Goal: Task Accomplishment & Management: Complete application form

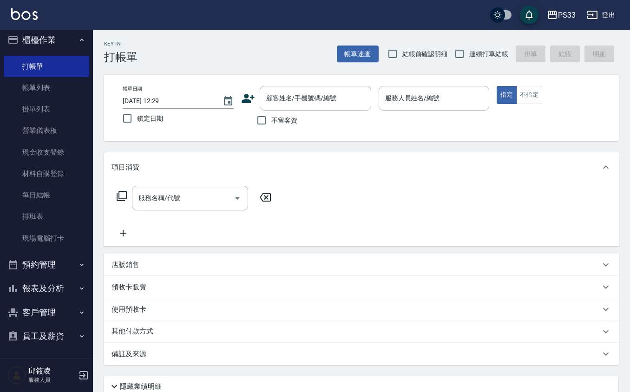
scroll to position [7, 0]
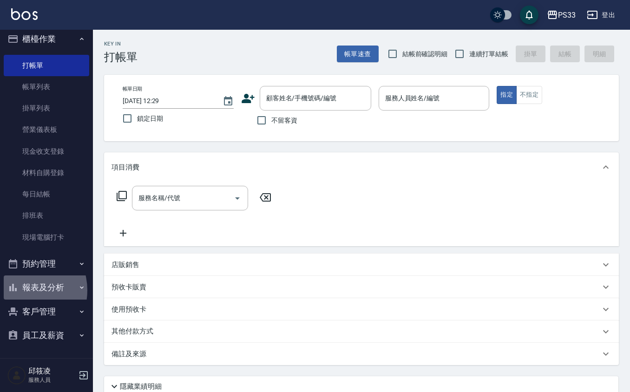
click at [21, 290] on button "報表及分析" at bounding box center [46, 287] width 85 height 24
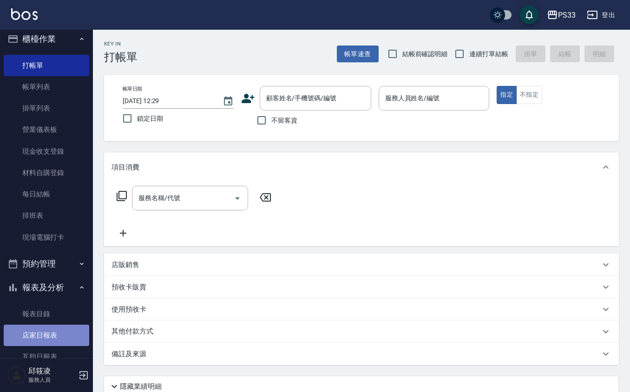
click at [47, 328] on link "店家日報表" at bounding box center [46, 335] width 85 height 21
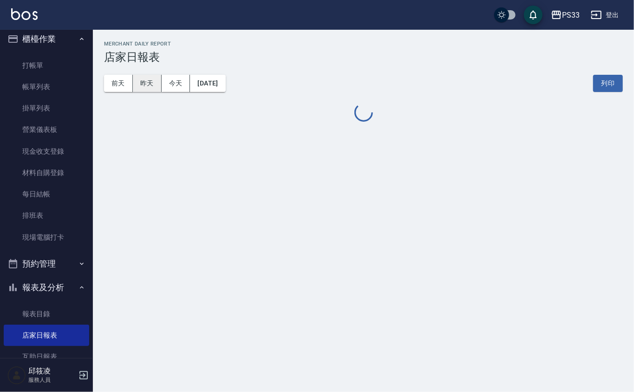
click at [154, 81] on button "昨天" at bounding box center [147, 83] width 29 height 17
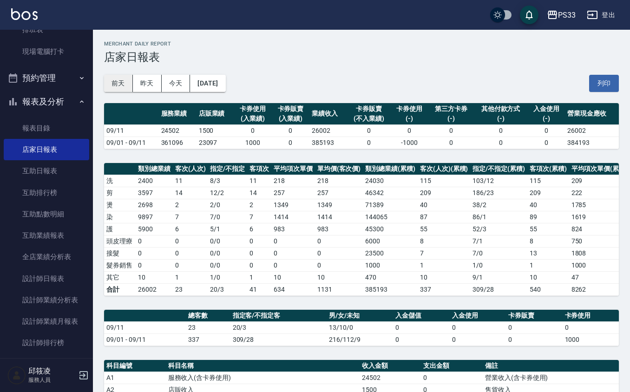
click at [123, 78] on button "前天" at bounding box center [118, 83] width 29 height 17
click at [192, 85] on button "[DATE]" at bounding box center [207, 83] width 35 height 17
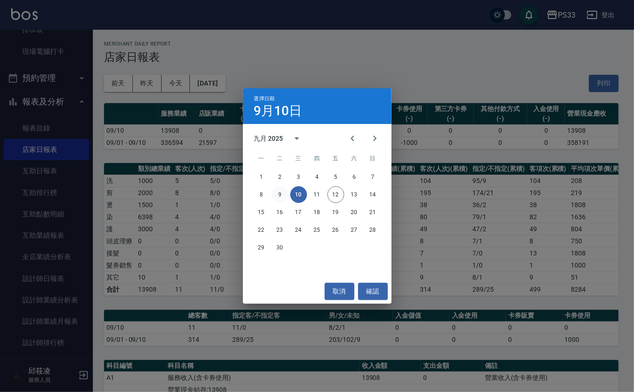
click at [274, 192] on button "9" at bounding box center [280, 194] width 17 height 17
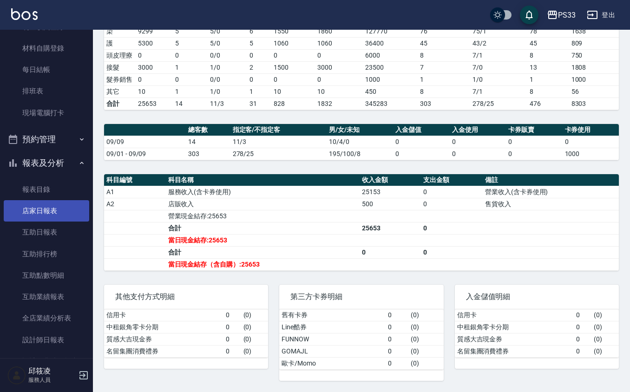
scroll to position [131, 0]
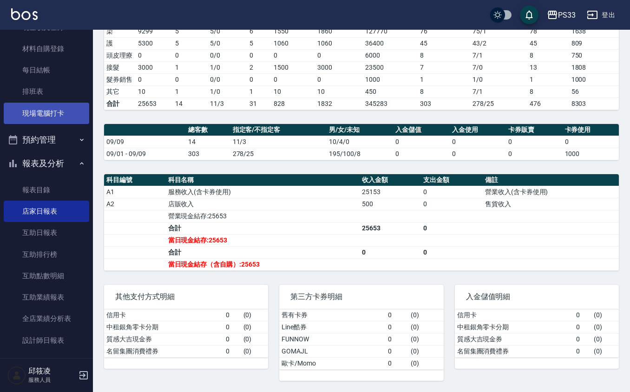
click at [28, 109] on link "現場電腦打卡" at bounding box center [46, 113] width 85 height 21
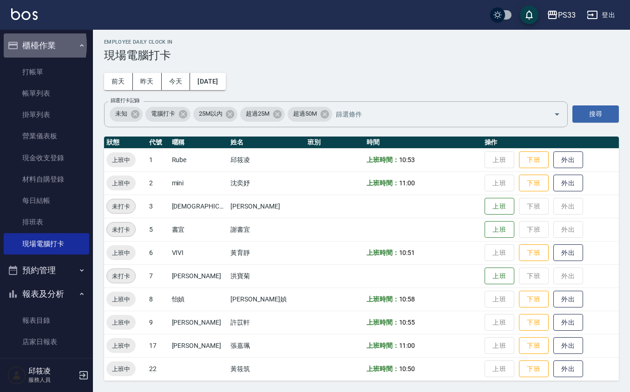
drag, startPoint x: 16, startPoint y: 45, endPoint x: 20, endPoint y: 52, distance: 8.4
click at [17, 47] on icon "button" at bounding box center [12, 45] width 9 height 7
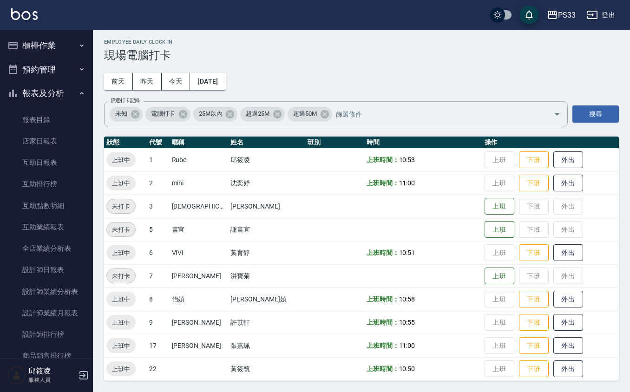
click at [24, 55] on button "櫃檯作業" at bounding box center [46, 45] width 85 height 24
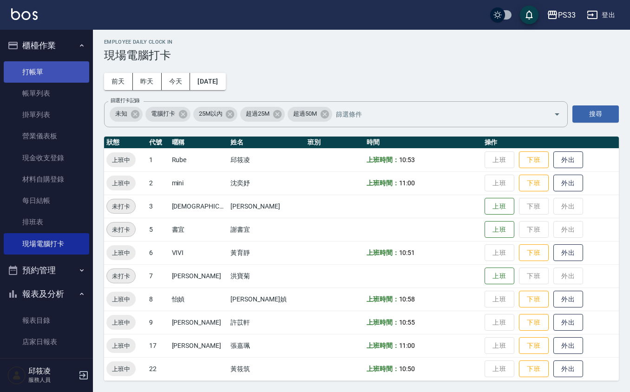
click at [35, 69] on link "打帳單" at bounding box center [46, 71] width 85 height 21
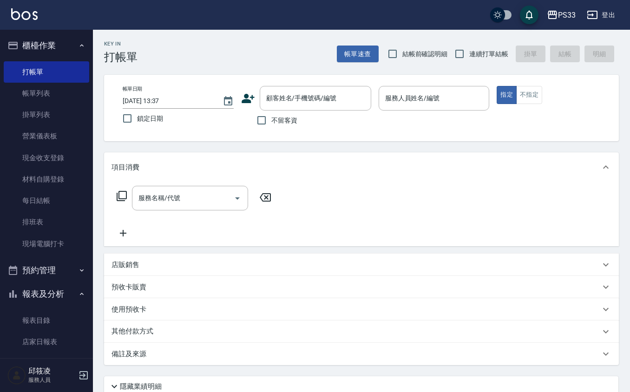
click at [251, 98] on icon at bounding box center [248, 98] width 13 height 9
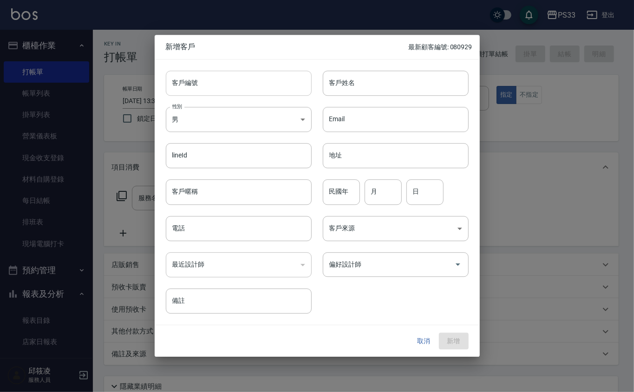
click at [255, 85] on input "客戶編號" at bounding box center [239, 83] width 146 height 25
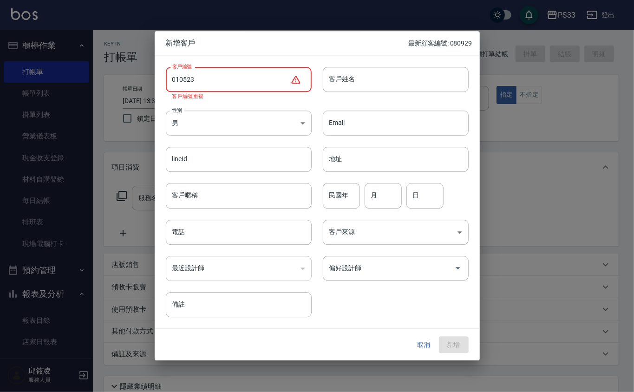
drag, startPoint x: 178, startPoint y: 73, endPoint x: 203, endPoint y: 68, distance: 25.6
click at [179, 73] on input "010523" at bounding box center [228, 79] width 125 height 25
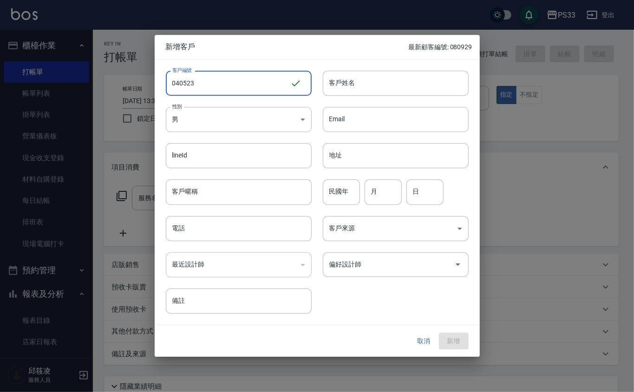
type input "040523"
type input "+"
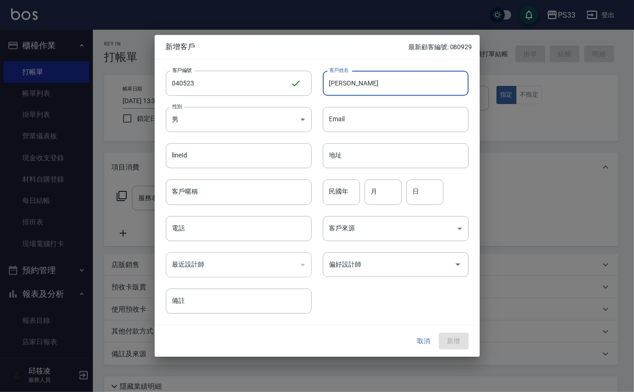
type input "[PERSON_NAME]"
type input "77"
type input "05"
type input "0"
type input "23"
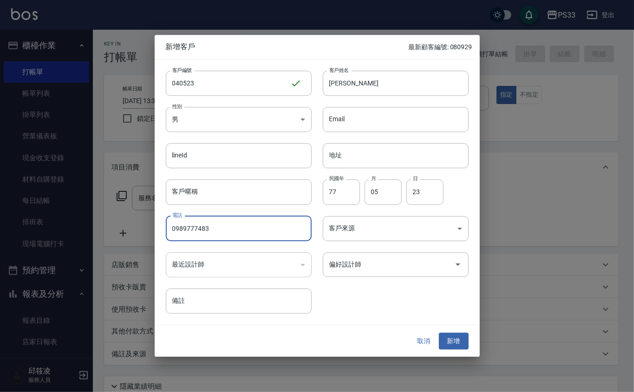
type input "0989777483"
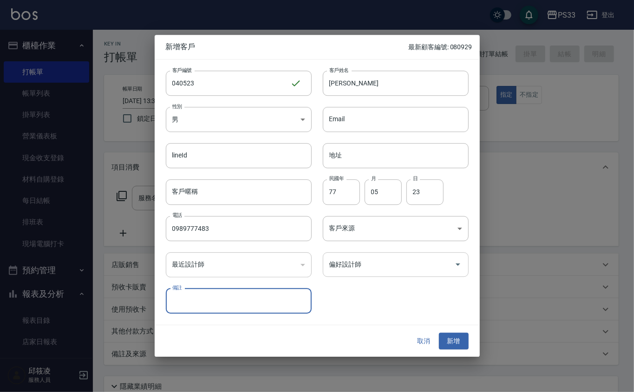
click at [437, 273] on div "偏好設計師" at bounding box center [396, 264] width 146 height 25
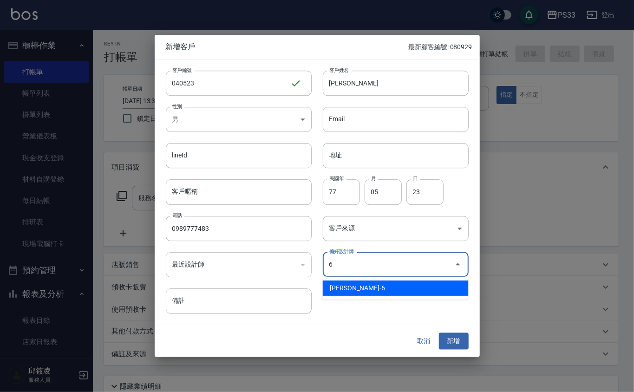
type input "黃育靜"
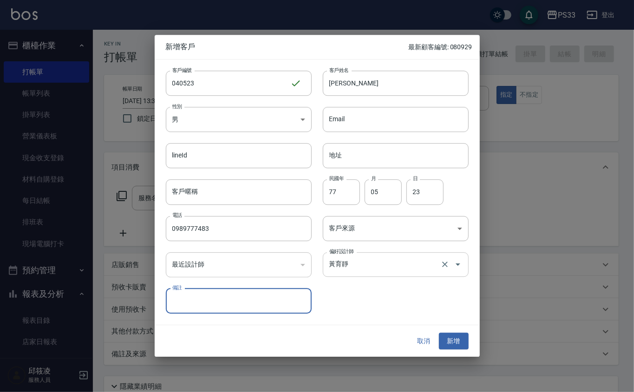
click at [439, 333] on button "新增" at bounding box center [454, 341] width 30 height 17
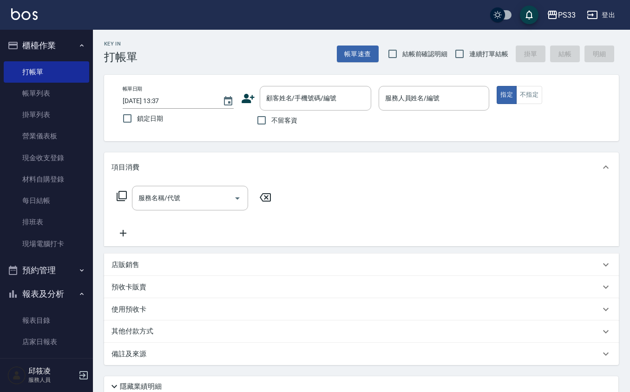
click at [251, 97] on icon at bounding box center [248, 98] width 13 height 9
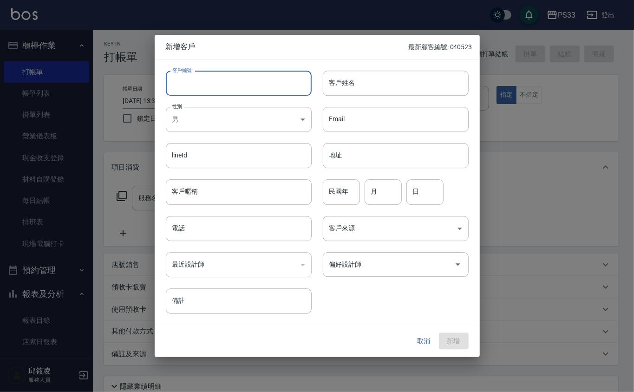
click at [256, 84] on input "客戶編號" at bounding box center [239, 83] width 146 height 25
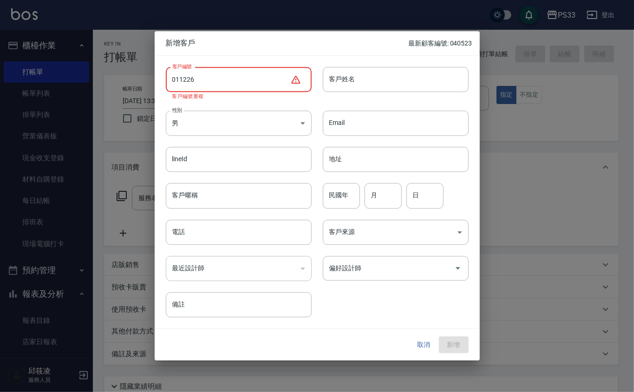
click at [183, 79] on input "011226" at bounding box center [228, 79] width 125 height 25
click at [179, 82] on input "011226" at bounding box center [228, 79] width 125 height 25
click at [180, 80] on input "011226" at bounding box center [228, 79] width 125 height 25
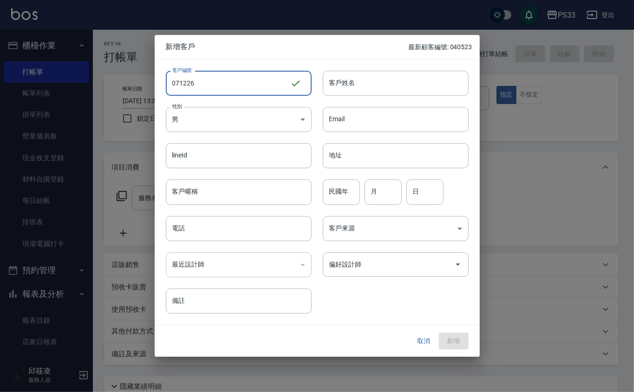
type input "071226"
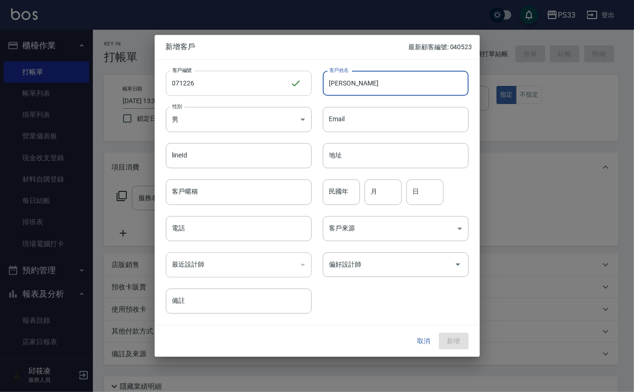
type input "[PERSON_NAME]"
type input "83"
type input "12"
type input "26"
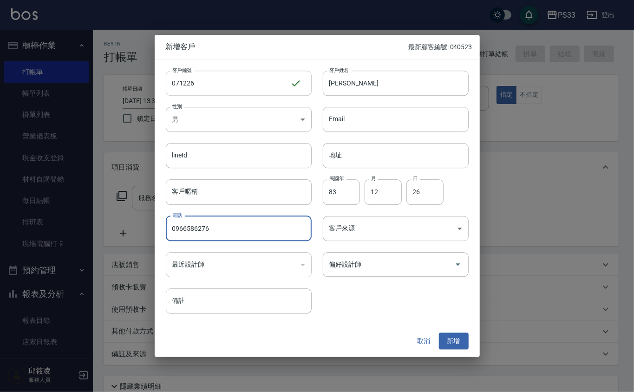
type input "0966586276"
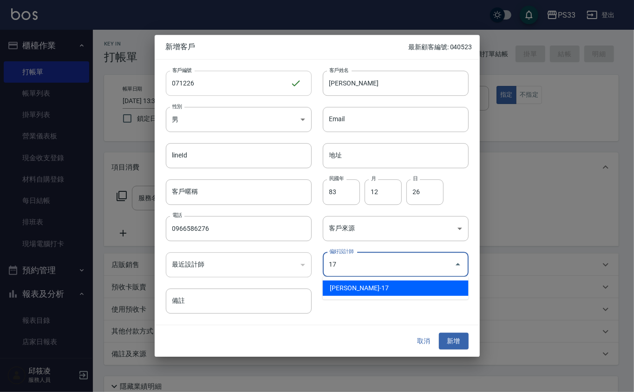
type input "張嘉珮"
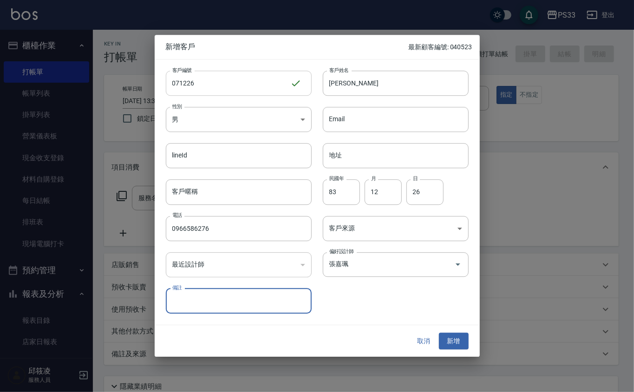
click at [439, 333] on button "新增" at bounding box center [454, 341] width 30 height 17
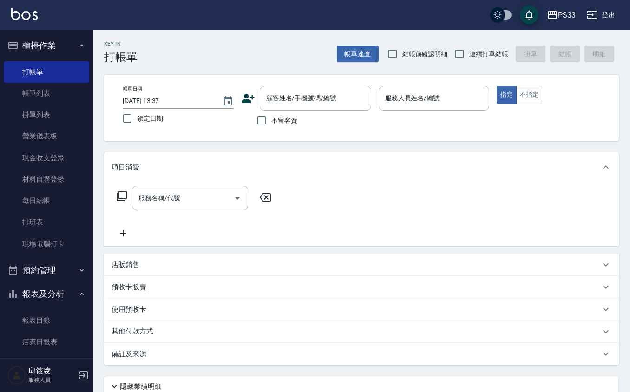
click at [249, 95] on icon at bounding box center [248, 99] width 14 height 14
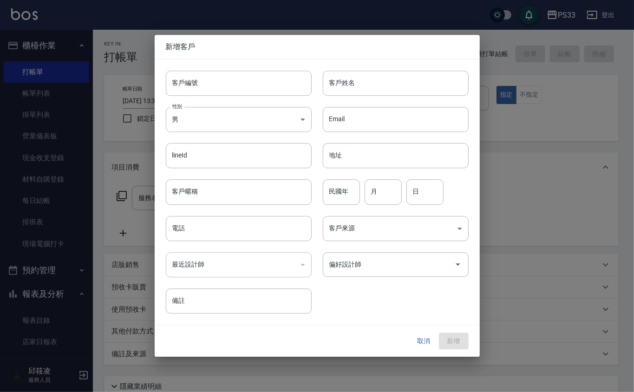
click at [264, 62] on div "客戶編號 客戶編號" at bounding box center [233, 77] width 157 height 36
click at [256, 90] on input "客戶編號" at bounding box center [239, 83] width 146 height 25
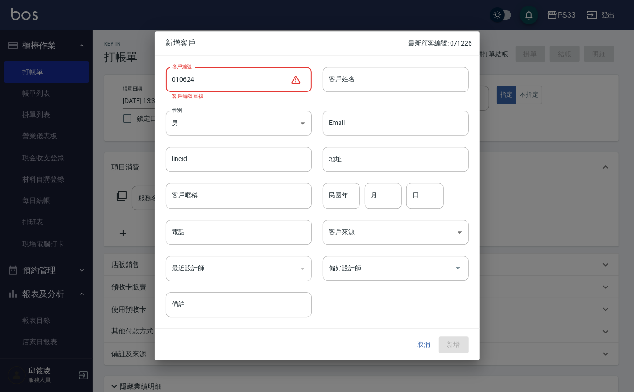
drag, startPoint x: 181, startPoint y: 79, endPoint x: 186, endPoint y: 75, distance: 6.3
click at [183, 77] on input "010624" at bounding box center [228, 79] width 125 height 25
drag, startPoint x: 229, startPoint y: 79, endPoint x: 221, endPoint y: 79, distance: 8.4
click at [229, 77] on input "010624" at bounding box center [228, 79] width 125 height 25
click at [178, 79] on input "010624" at bounding box center [228, 79] width 125 height 25
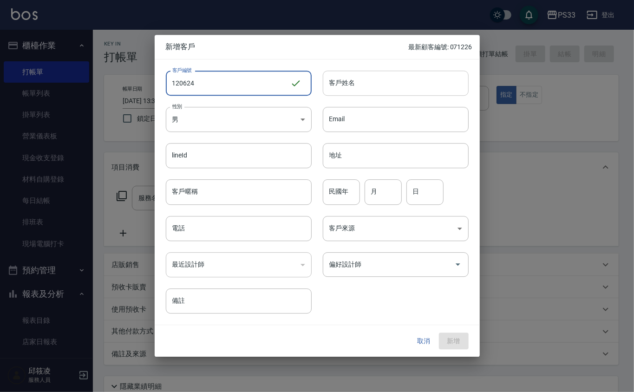
type input "120624"
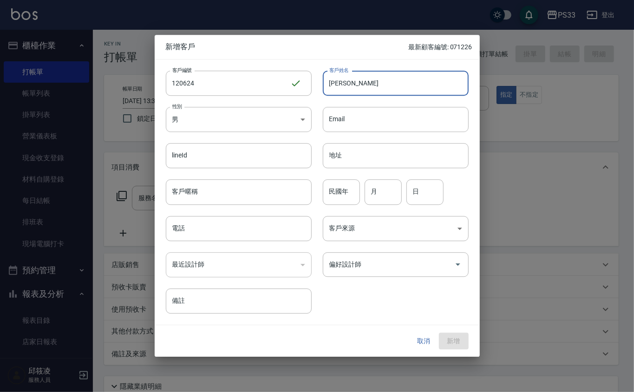
type input "[PERSON_NAME]"
type input "76"
type input "06"
type input "24"
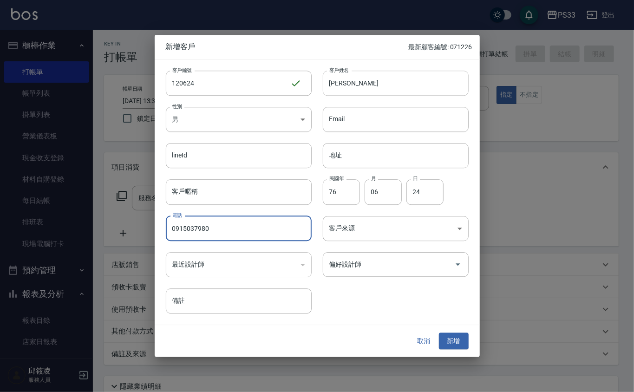
type input "0915037980"
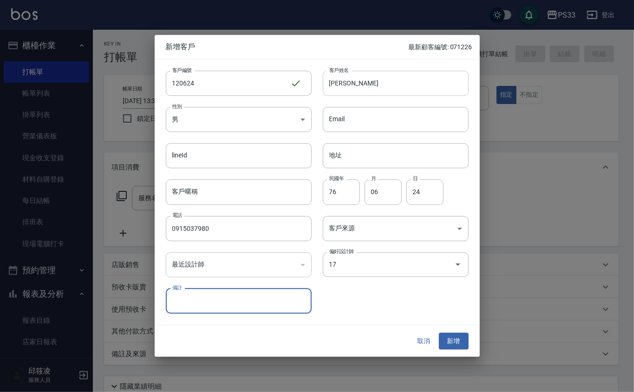
type input "張嘉珮"
click at [439, 333] on button "新增" at bounding box center [454, 341] width 30 height 17
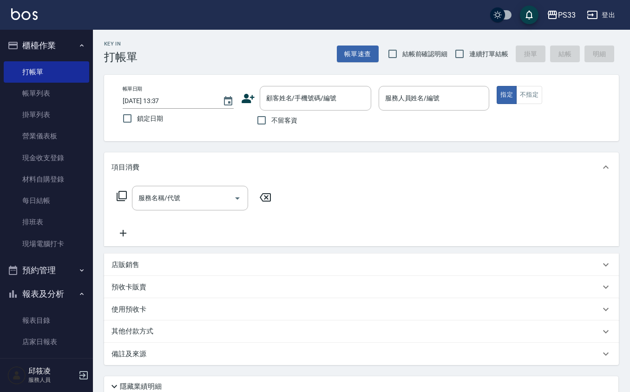
click at [242, 112] on div "不留客資" at bounding box center [306, 121] width 130 height 20
click at [253, 96] on icon at bounding box center [248, 99] width 14 height 14
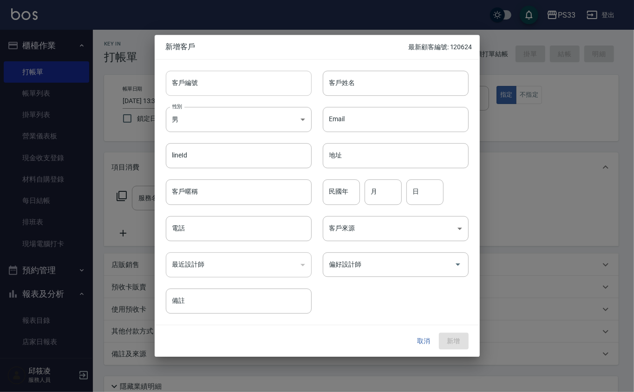
click at [257, 90] on input "客戶編號" at bounding box center [239, 83] width 146 height 25
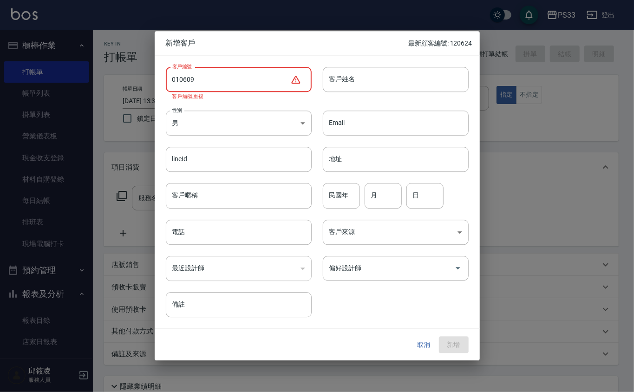
drag, startPoint x: 186, startPoint y: 75, endPoint x: 199, endPoint y: 66, distance: 16.3
click at [187, 75] on input "010609" at bounding box center [228, 79] width 125 height 25
drag, startPoint x: 179, startPoint y: 77, endPoint x: 188, endPoint y: 79, distance: 8.9
click at [181, 79] on input "010909" at bounding box center [228, 79] width 125 height 25
drag, startPoint x: 196, startPoint y: 64, endPoint x: 186, endPoint y: 76, distance: 15.9
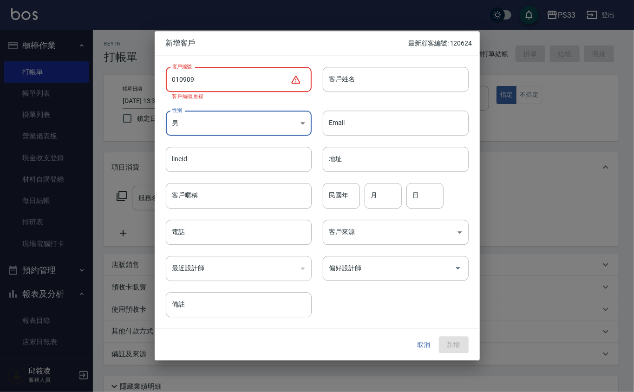
click at [196, 64] on div "客戶編號 010909 ​ 客戶編號 客戶編號重複" at bounding box center [233, 78] width 157 height 44
click at [181, 77] on input "010909" at bounding box center [228, 79] width 125 height 25
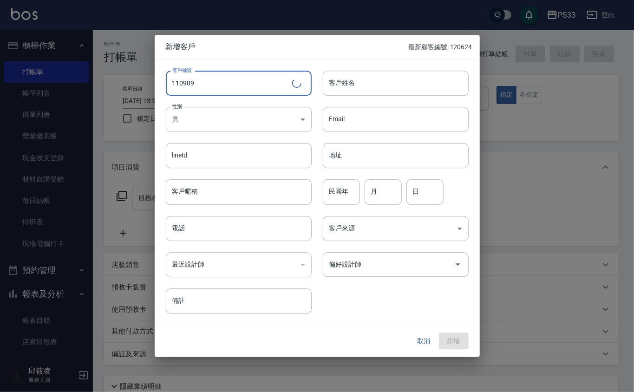
type input "110909"
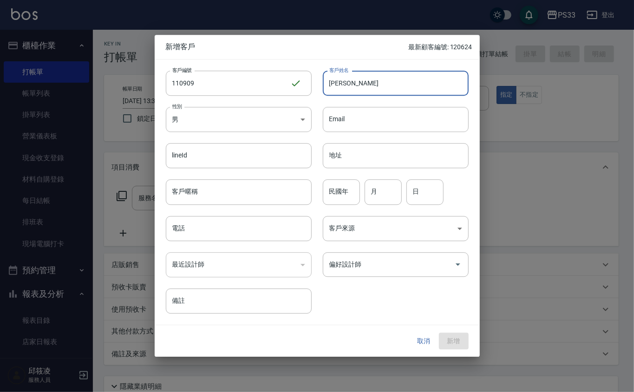
type input "[PERSON_NAME]"
type input "97"
type input "09"
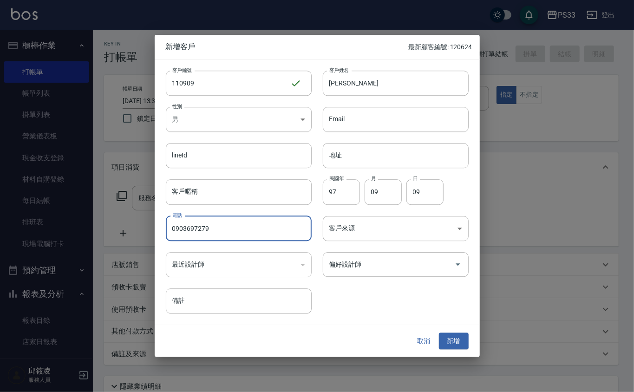
type input "0903697279"
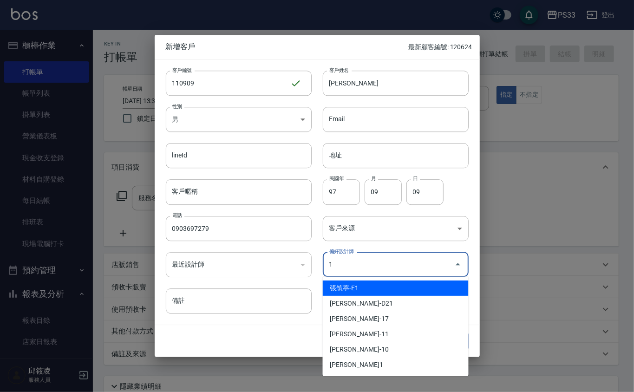
type input "張筑葶"
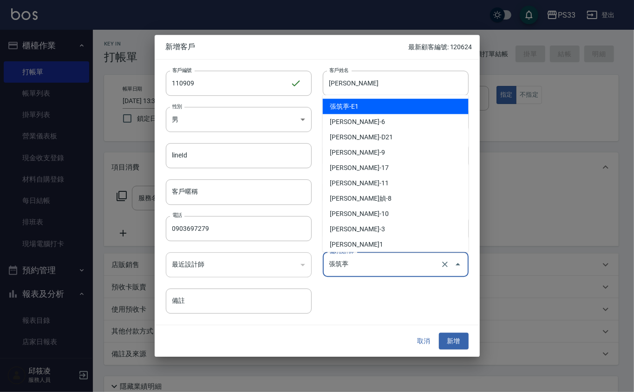
click at [382, 266] on input "張筑葶" at bounding box center [382, 264] width 111 height 16
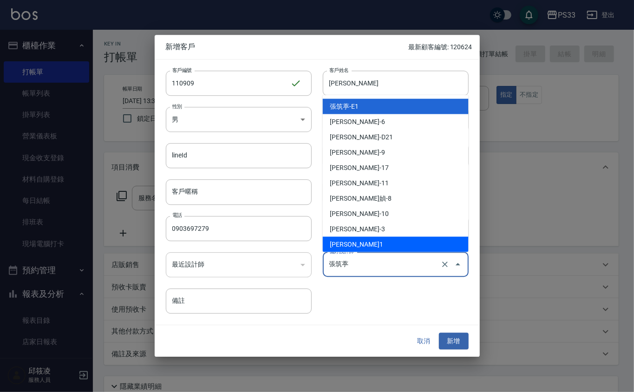
click at [359, 240] on li "[PERSON_NAME]1" at bounding box center [396, 244] width 146 height 15
type input "邱筱凌"
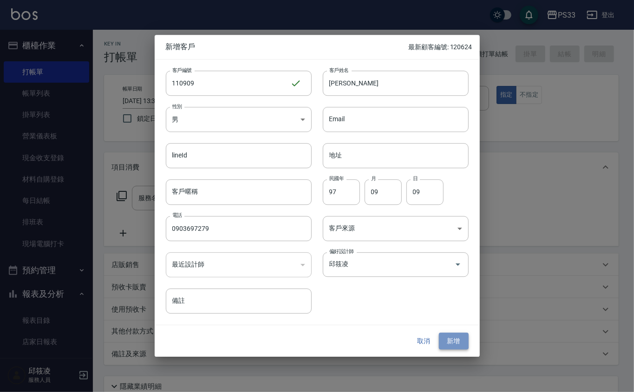
click at [454, 338] on button "新增" at bounding box center [454, 341] width 30 height 17
